Goal: Check status: Check status

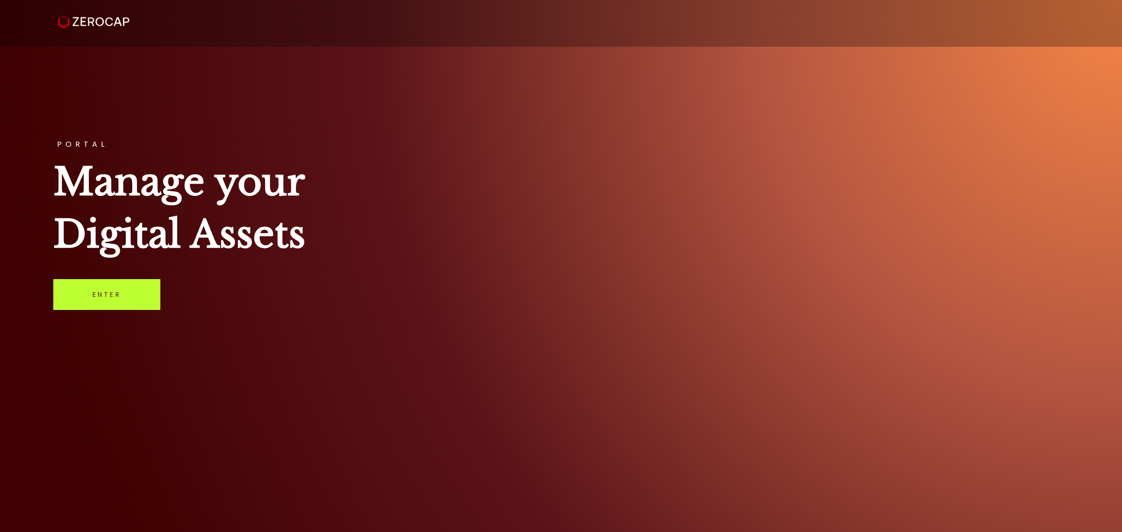
click at [132, 293] on link "Enter" at bounding box center [106, 294] width 107 height 31
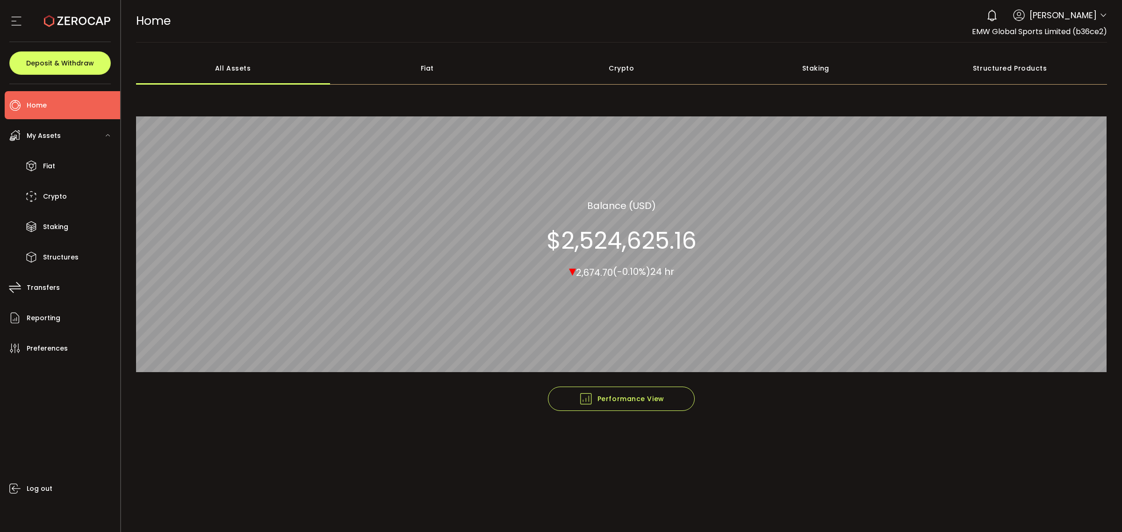
click at [64, 134] on div "My Assets" at bounding box center [62, 136] width 115 height 28
click at [57, 136] on span "My Assets" at bounding box center [44, 136] width 34 height 14
click at [49, 169] on span "Fiat" at bounding box center [49, 166] width 12 height 14
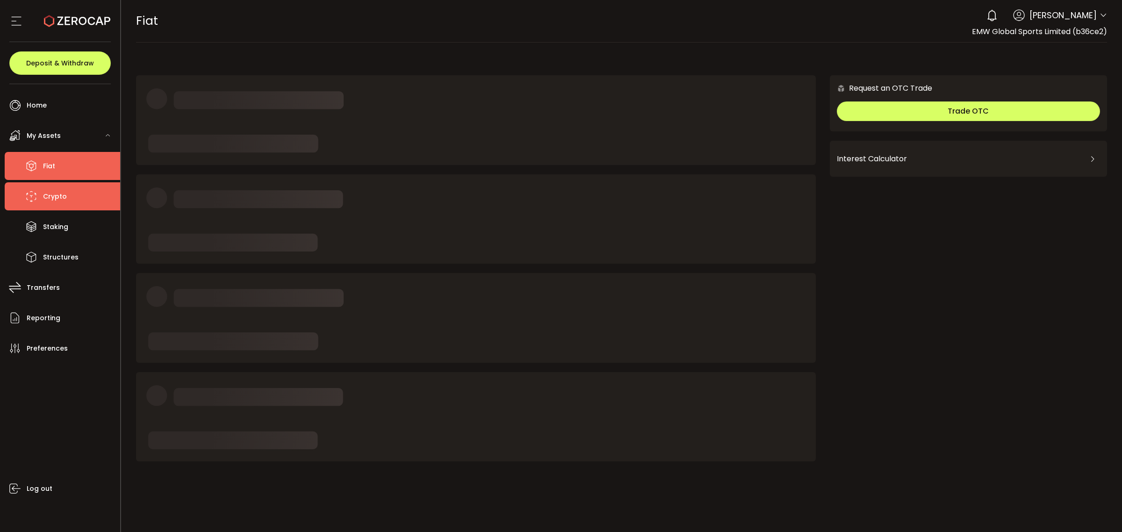
click at [62, 201] on span "Crypto" at bounding box center [55, 197] width 24 height 14
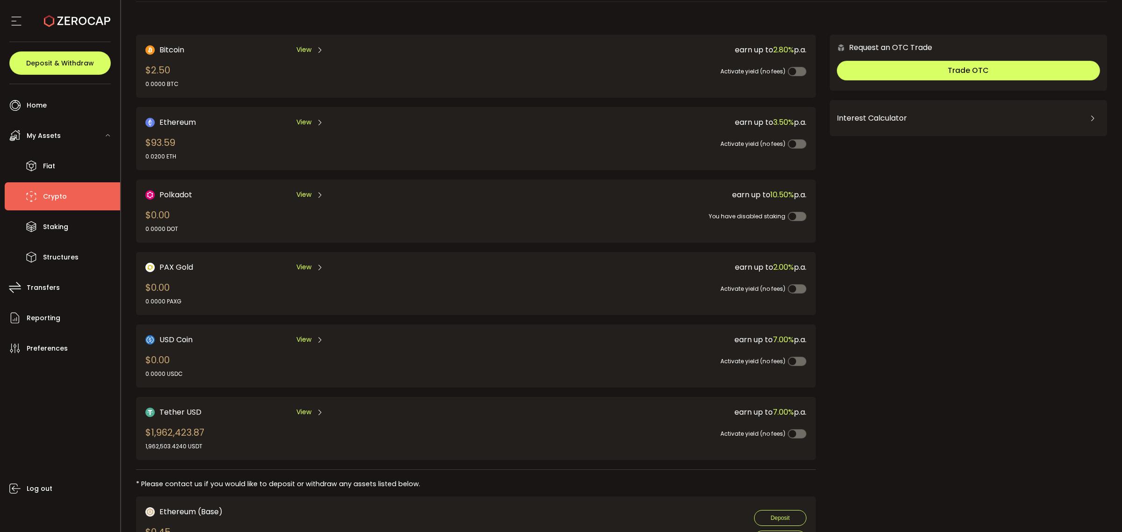
scroll to position [162, 0]
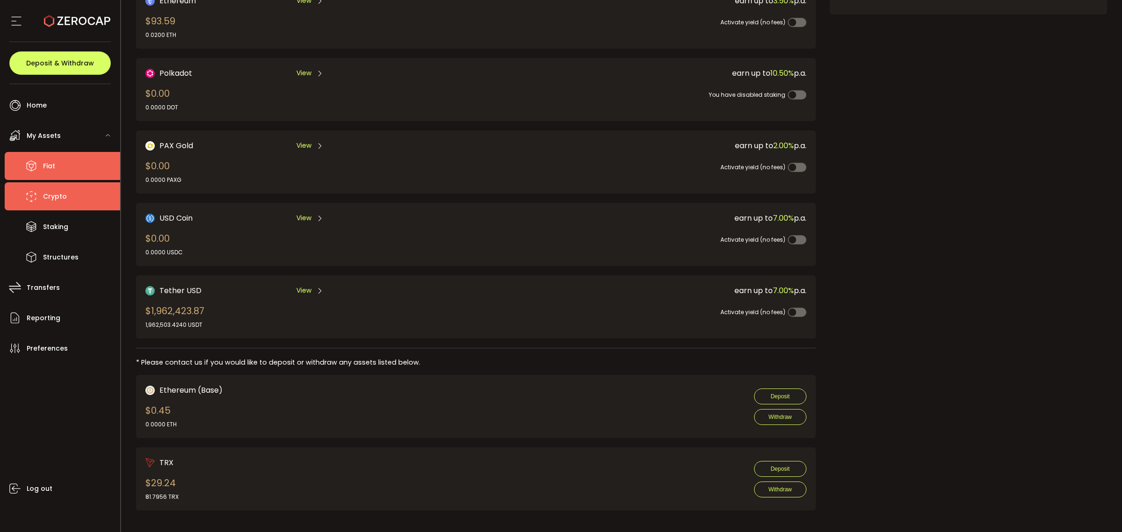
click at [32, 168] on icon at bounding box center [31, 166] width 14 height 14
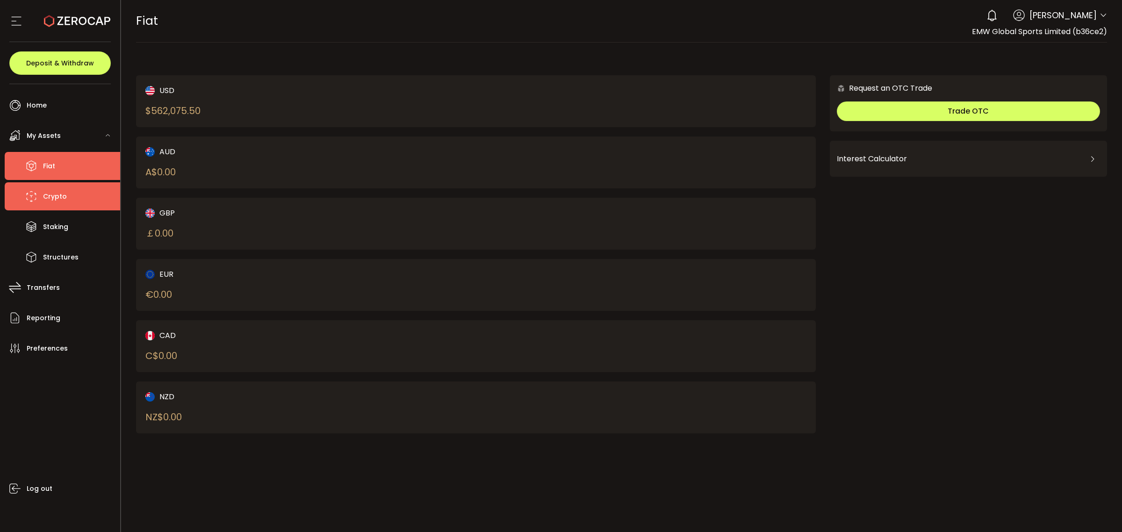
click at [49, 197] on span "Crypto" at bounding box center [55, 197] width 24 height 14
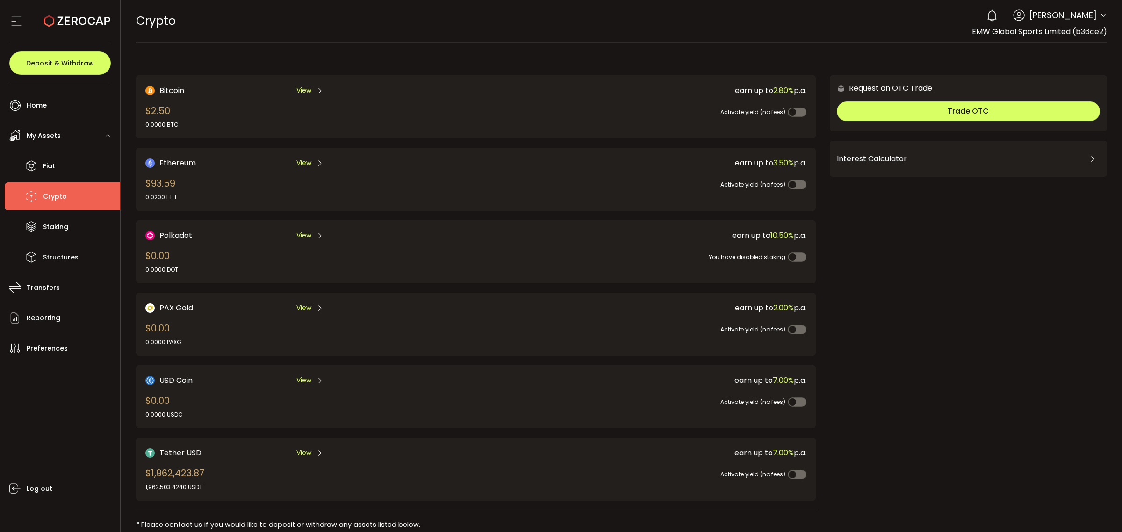
click at [605, 465] on div "Activate yield (no fees)" at bounding box center [632, 469] width 350 height 21
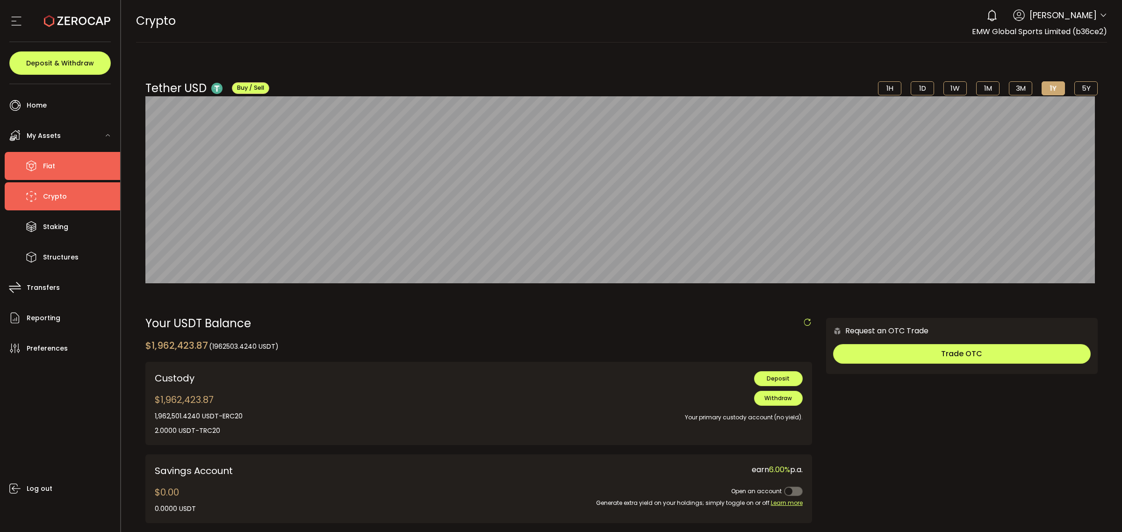
click at [26, 165] on icon at bounding box center [31, 166] width 14 height 14
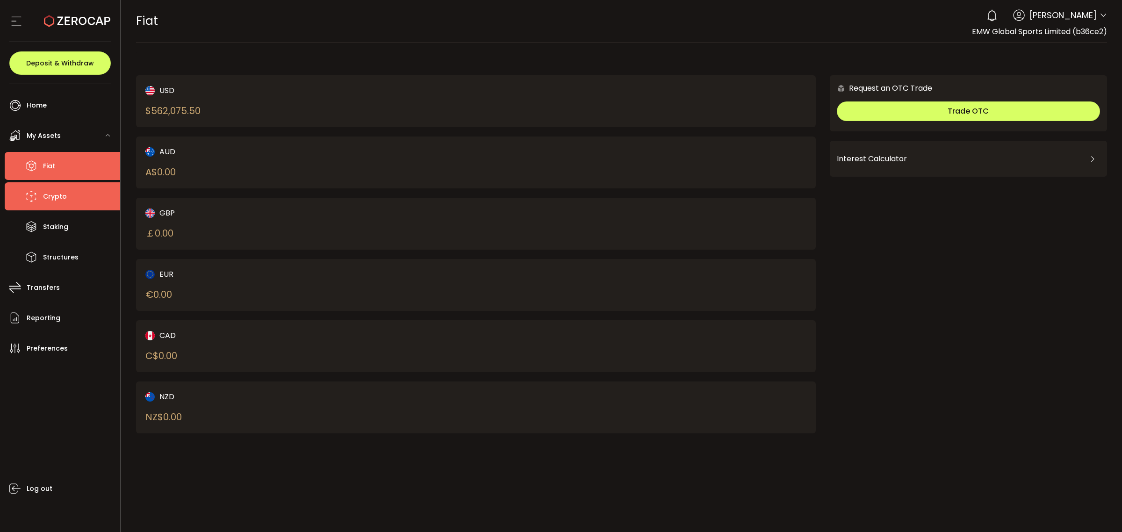
click at [61, 209] on li "Crypto" at bounding box center [62, 196] width 115 height 28
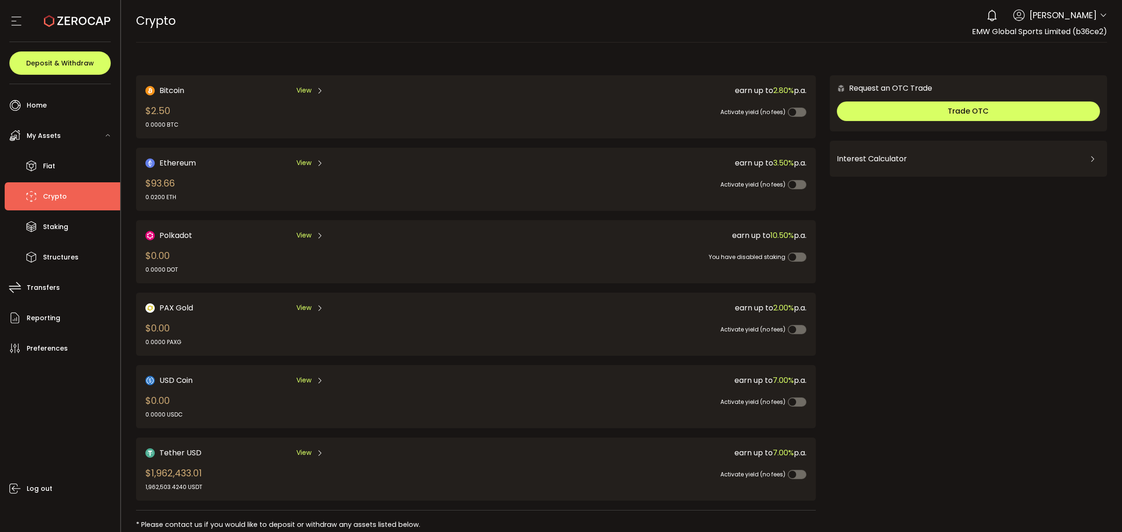
click at [95, 132] on div "My Assets" at bounding box center [62, 136] width 115 height 28
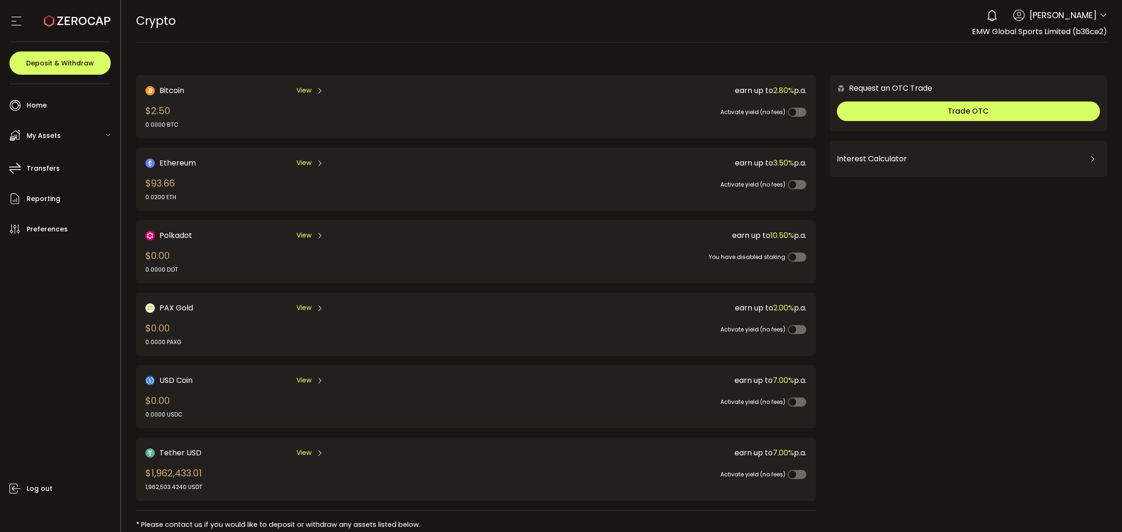
click at [67, 134] on div "My Assets" at bounding box center [62, 136] width 115 height 28
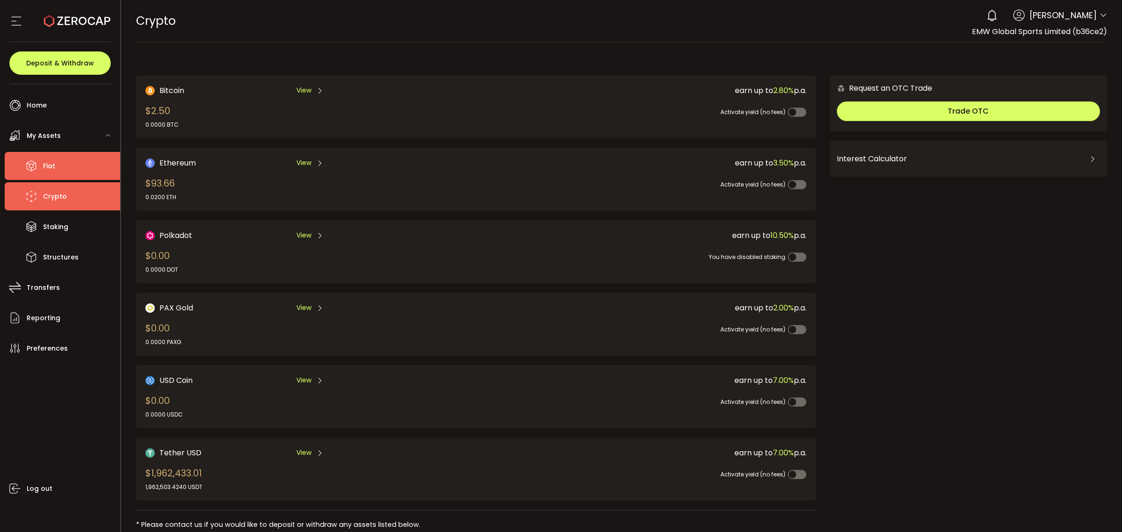
click at [61, 173] on li "Fiat" at bounding box center [62, 166] width 115 height 28
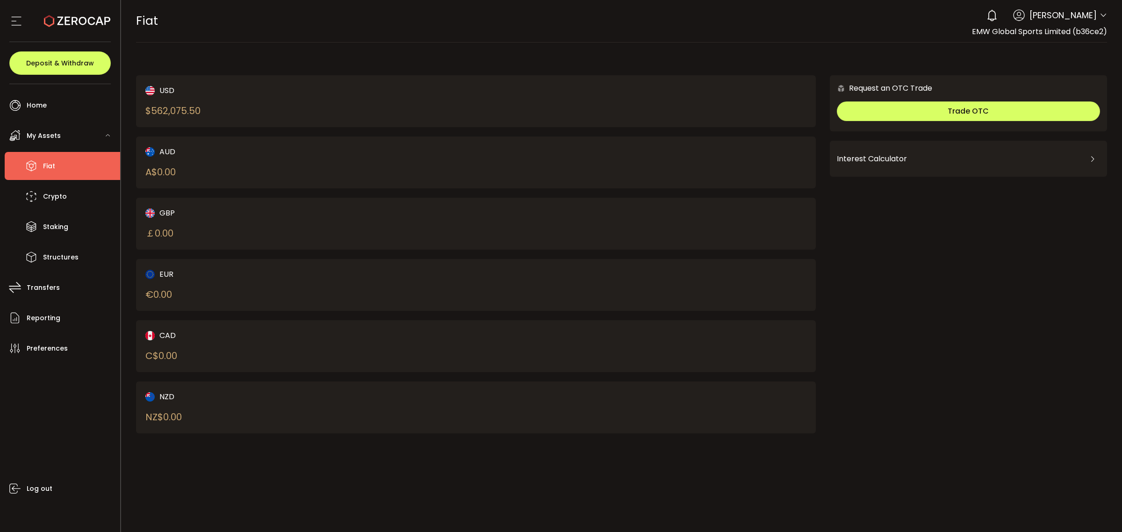
click at [155, 108] on div "$ 562,075.50" at bounding box center [172, 111] width 55 height 14
click at [177, 92] on div "USD" at bounding box center [293, 91] width 297 height 12
click at [58, 291] on li "Transfers" at bounding box center [62, 287] width 115 height 28
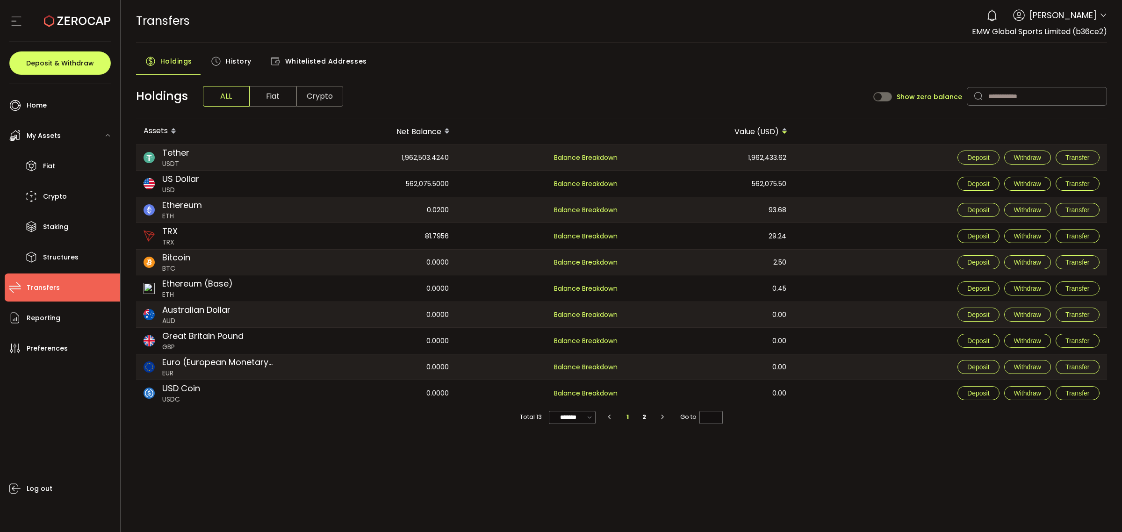
click at [236, 54] on span "History" at bounding box center [239, 61] width 26 height 19
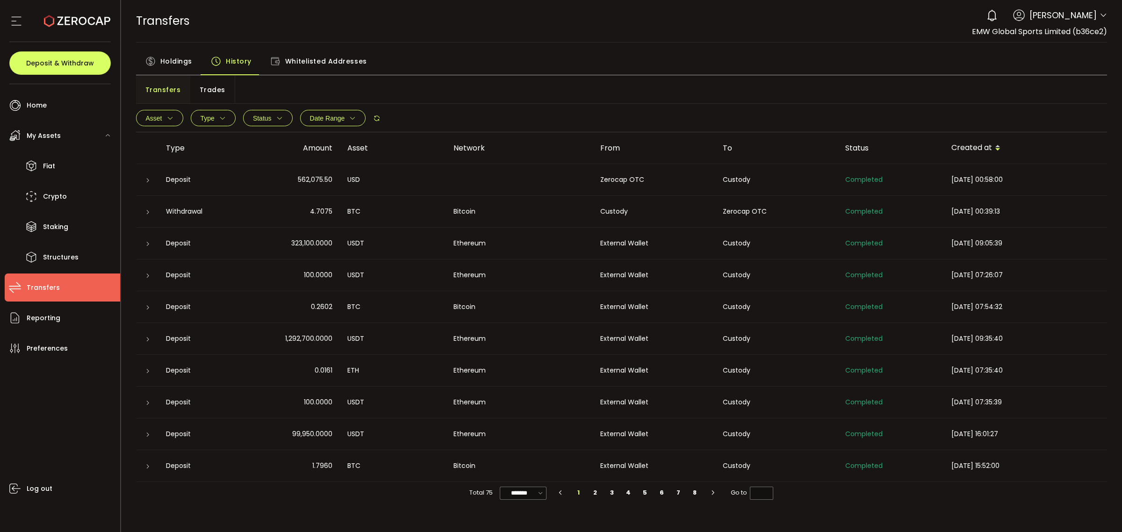
click at [337, 181] on div "562,075.50" at bounding box center [291, 179] width 98 height 11
click at [143, 211] on div at bounding box center [146, 211] width 7 height 9
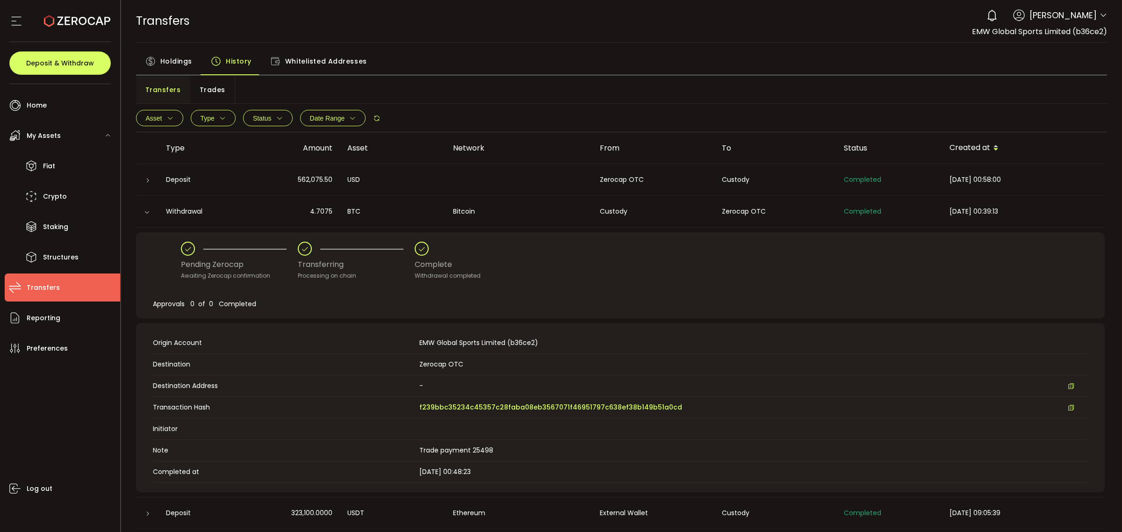
click at [145, 178] on icon at bounding box center [148, 181] width 6 height 6
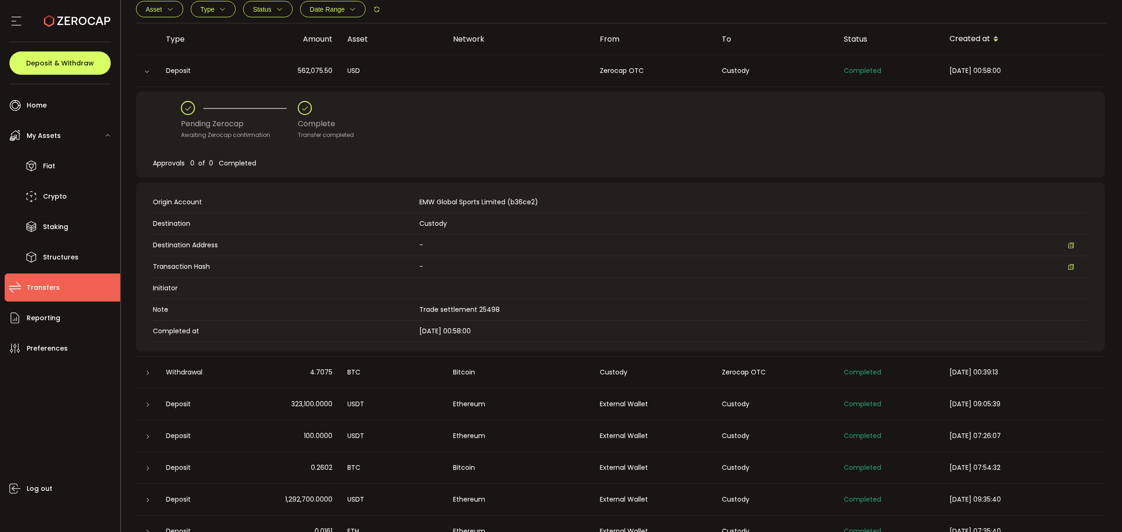
scroll to position [117, 0]
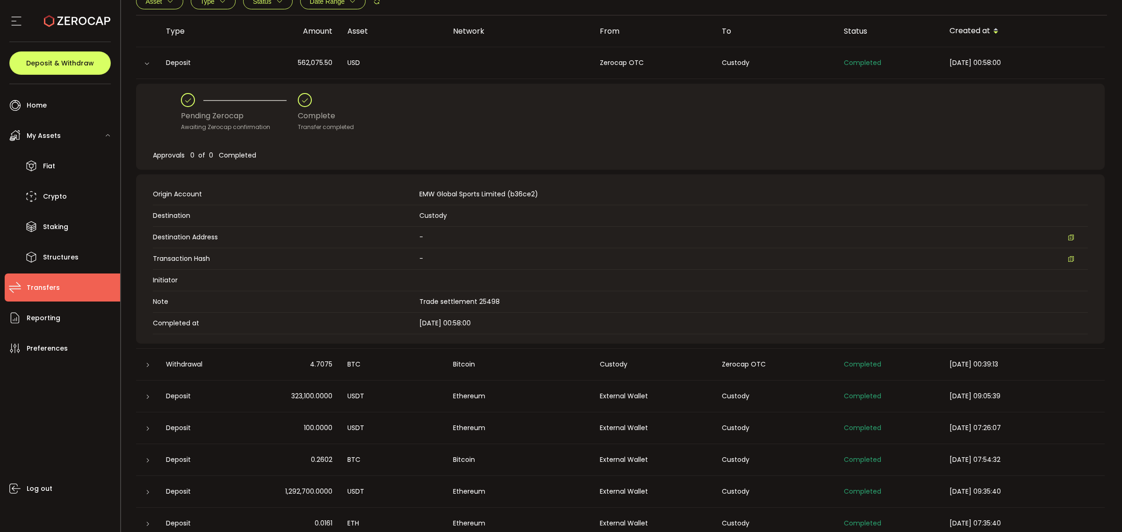
click at [148, 394] on icon at bounding box center [148, 397] width 6 height 6
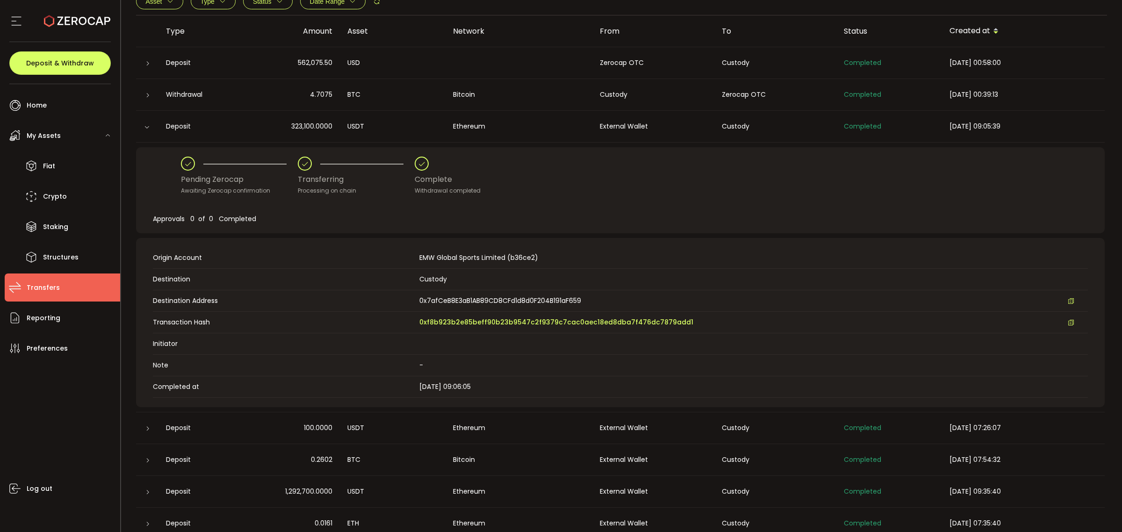
click at [148, 394] on div "Origin Account EMW Global Sports Limited (b36ce2) Destination Custody Destinati…" at bounding box center [620, 322] width 968 height 169
drag, startPoint x: 156, startPoint y: 125, endPoint x: 150, endPoint y: 126, distance: 5.7
click at [154, 125] on div at bounding box center [147, 126] width 22 height 9
click at [149, 126] on icon at bounding box center [147, 127] width 6 height 6
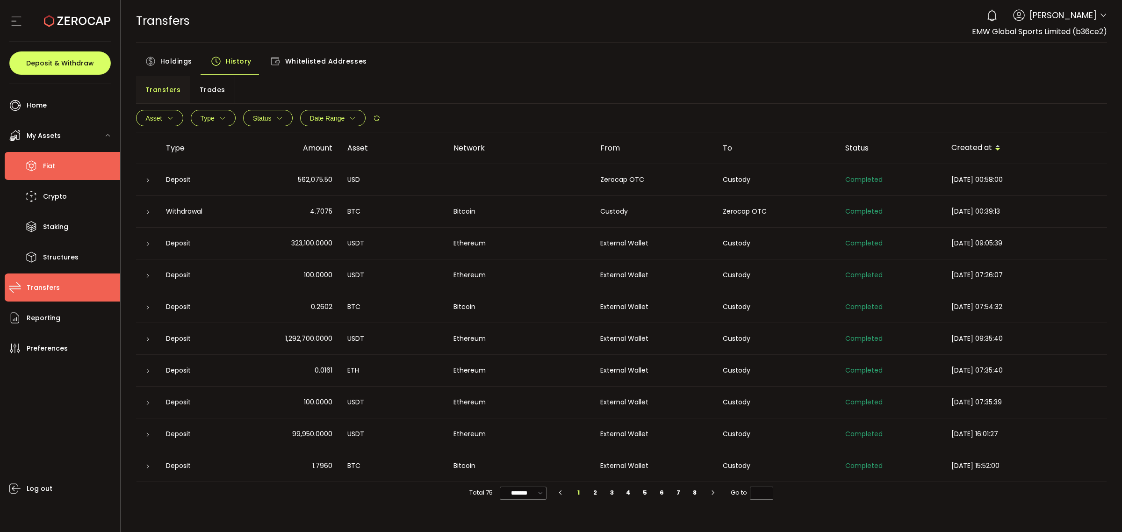
click at [56, 170] on li "Fiat" at bounding box center [62, 166] width 115 height 28
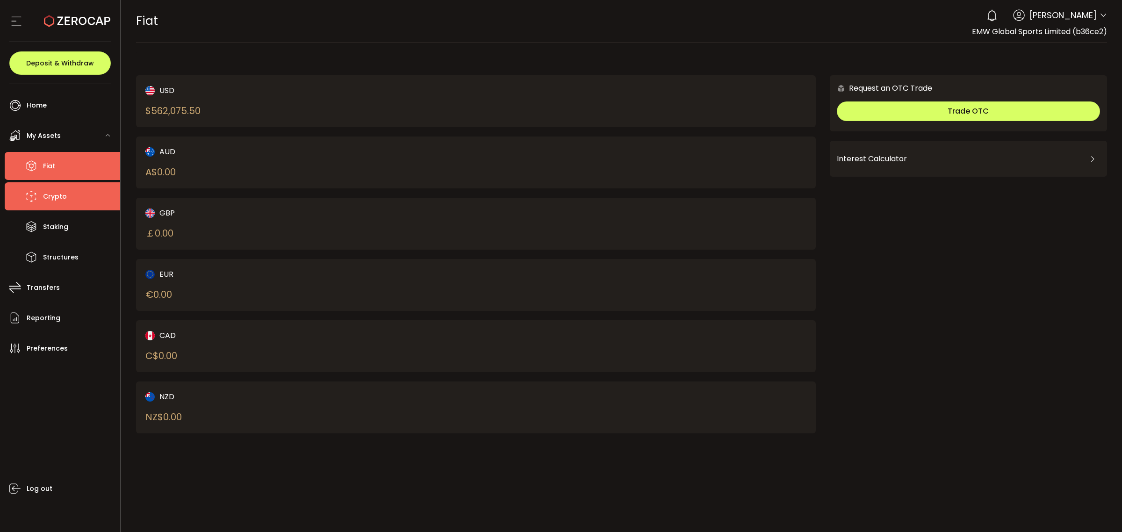
click at [57, 190] on span "Crypto" at bounding box center [55, 197] width 24 height 14
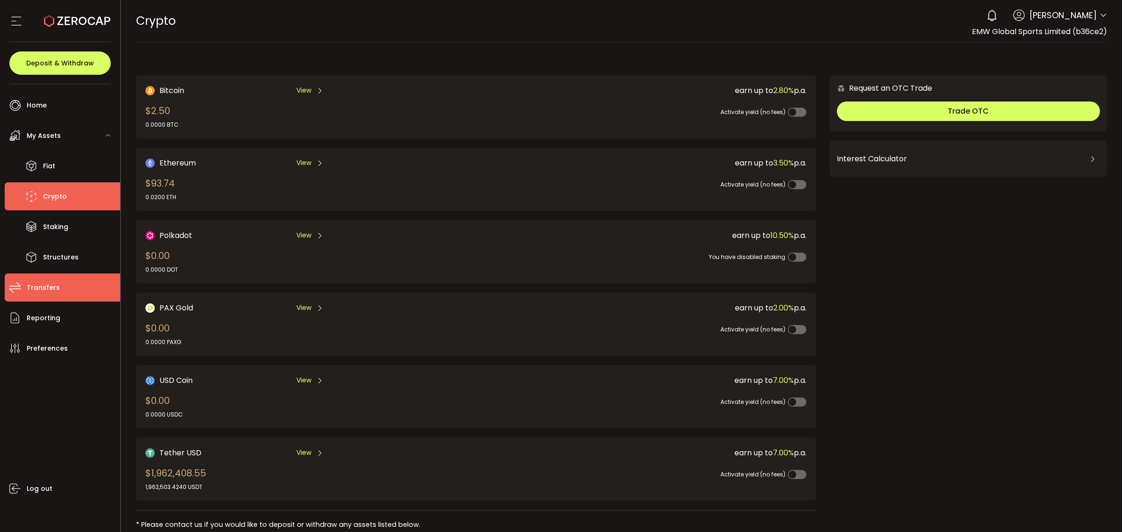
click at [54, 281] on span "Transfers" at bounding box center [43, 288] width 33 height 14
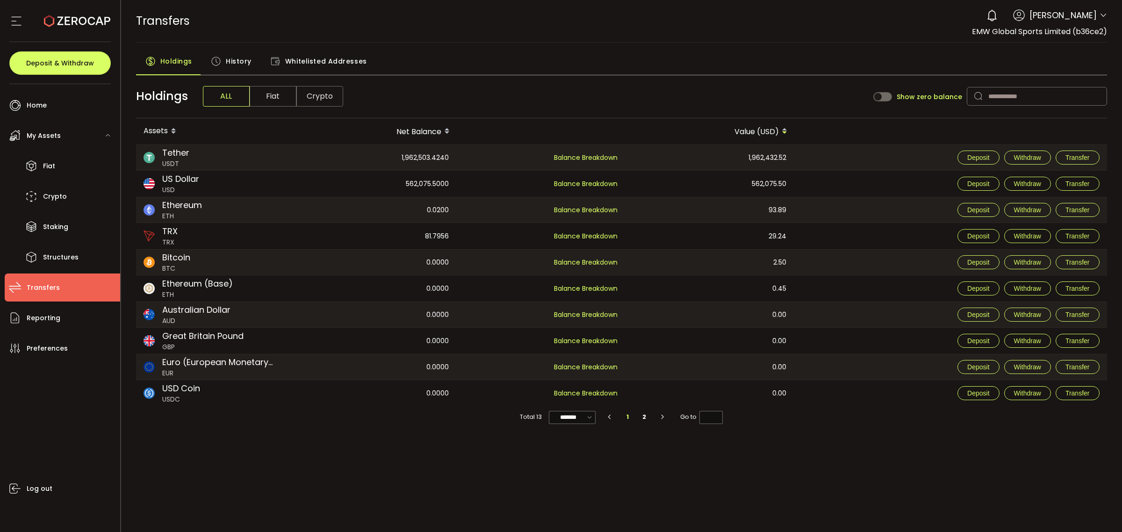
click at [226, 64] on span "History" at bounding box center [239, 61] width 26 height 19
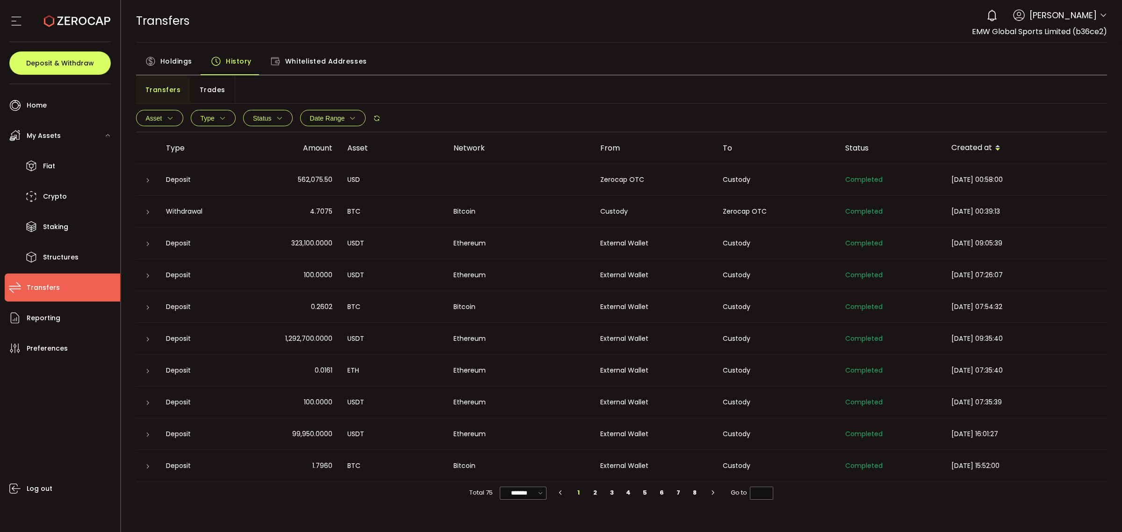
click at [187, 57] on span "Holdings" at bounding box center [176, 61] width 32 height 19
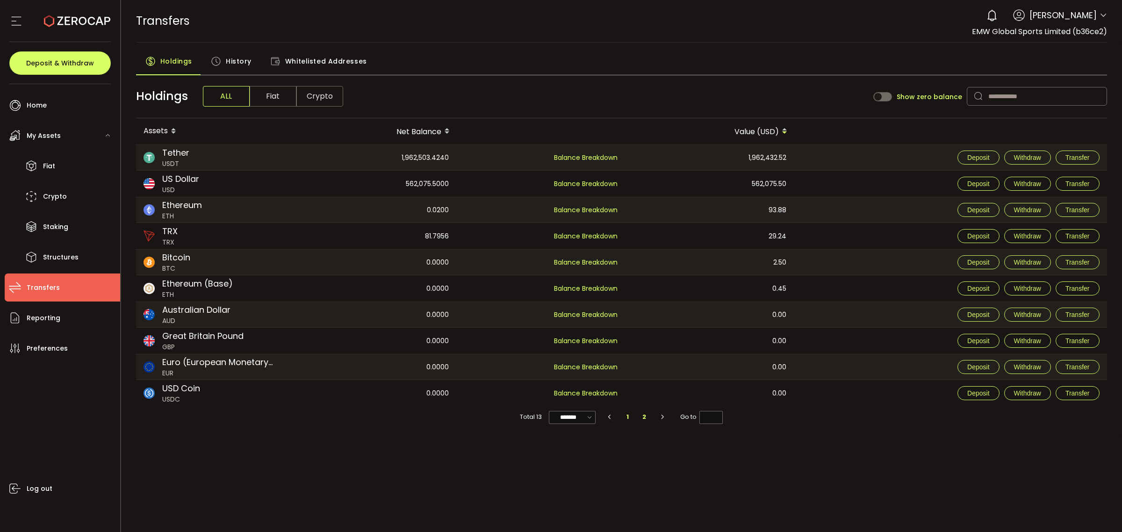
click at [643, 416] on li "2" at bounding box center [644, 416] width 17 height 13
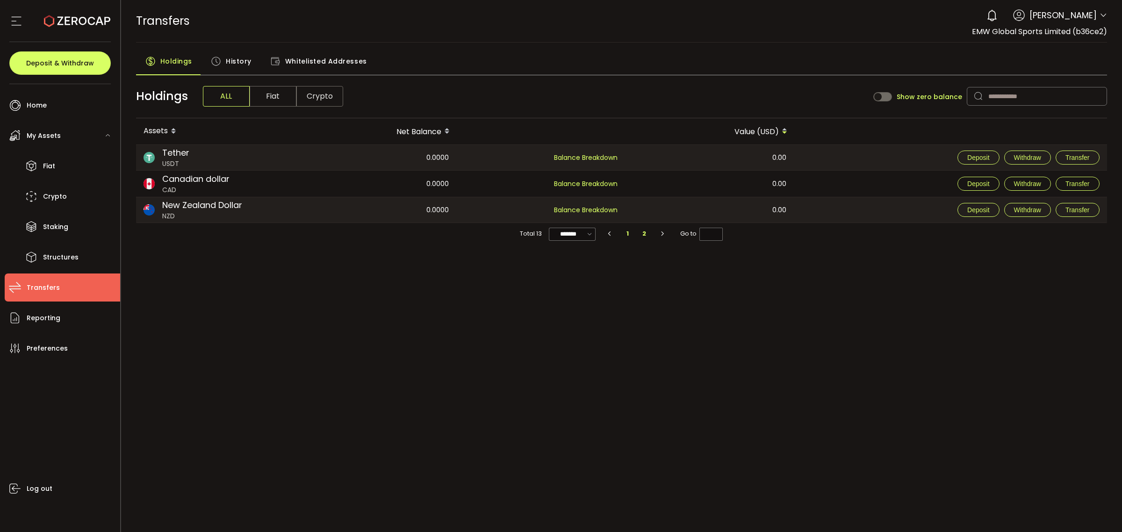
click at [625, 233] on li "1" at bounding box center [627, 233] width 17 height 13
type input "*"
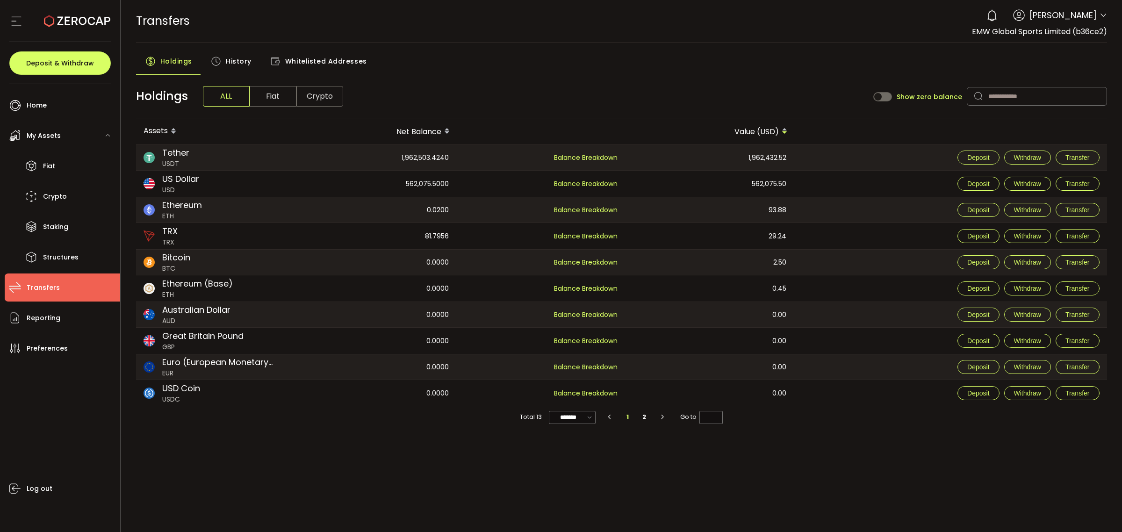
click at [208, 455] on div "PDF is being processed and will download to your computer TRANSFERS Buy Power $…" at bounding box center [621, 266] width 1001 height 532
